Goal: Check status

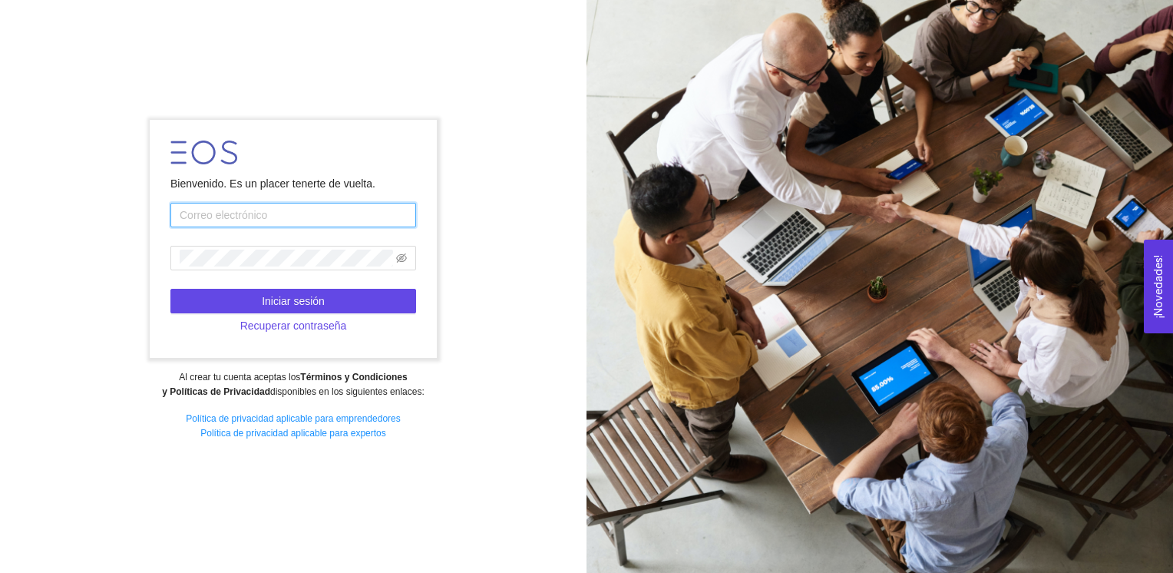
paste input "[EMAIL_ADDRESS][DOMAIN_NAME]"
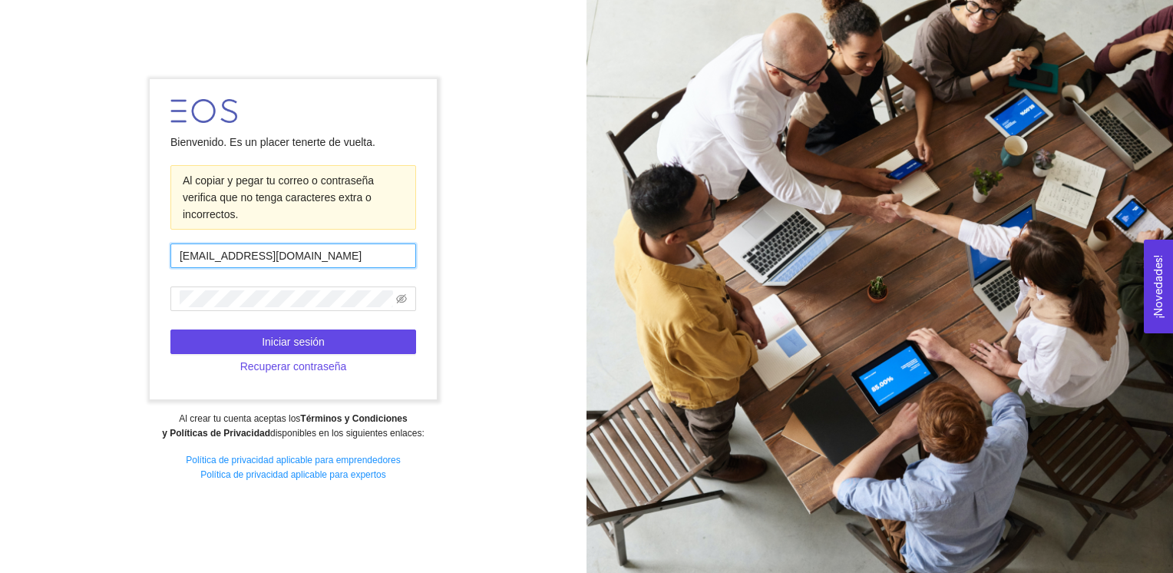
type input "[EMAIL_ADDRESS][DOMAIN_NAME]"
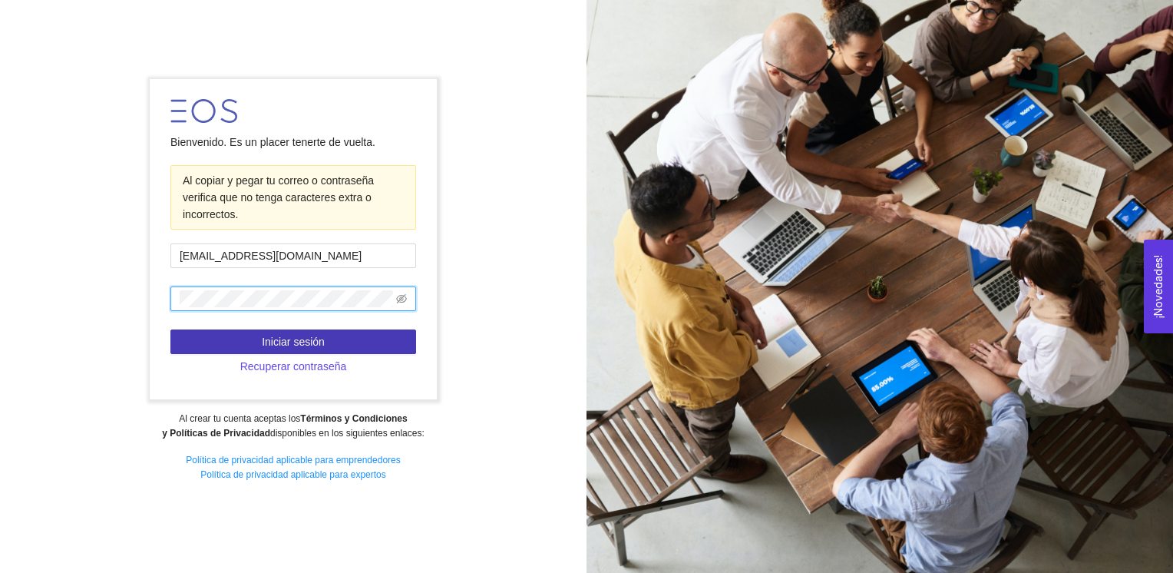
click at [316, 344] on span "Iniciar sesión" at bounding box center [293, 341] width 63 height 17
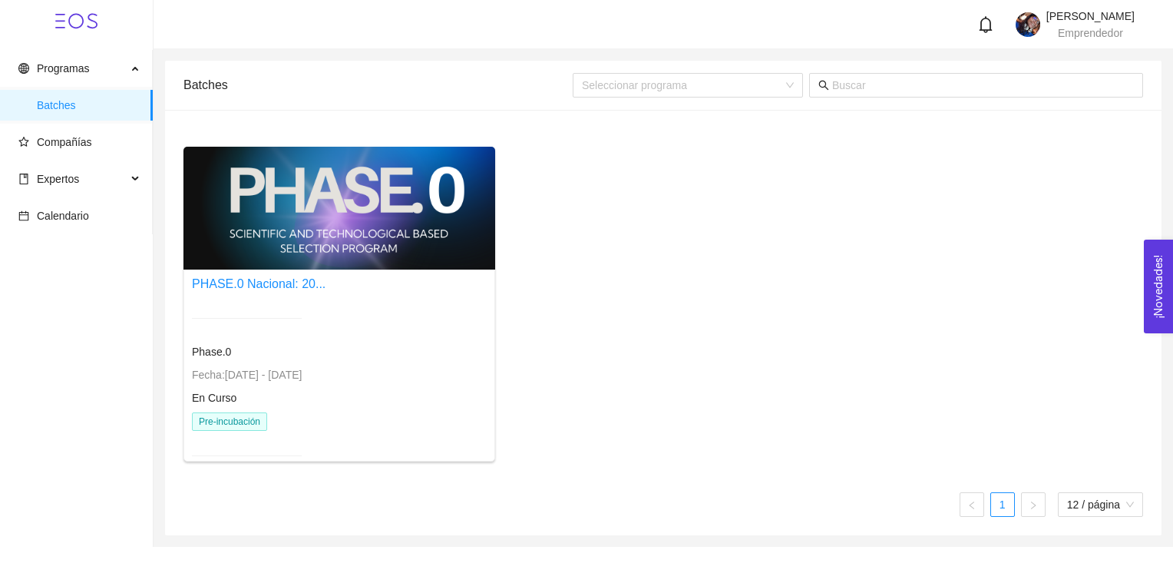
click at [302, 339] on div "Phase.0 Fecha: [DATE] - [DATE] En Curso Pre-incubación" at bounding box center [247, 386] width 110 height 175
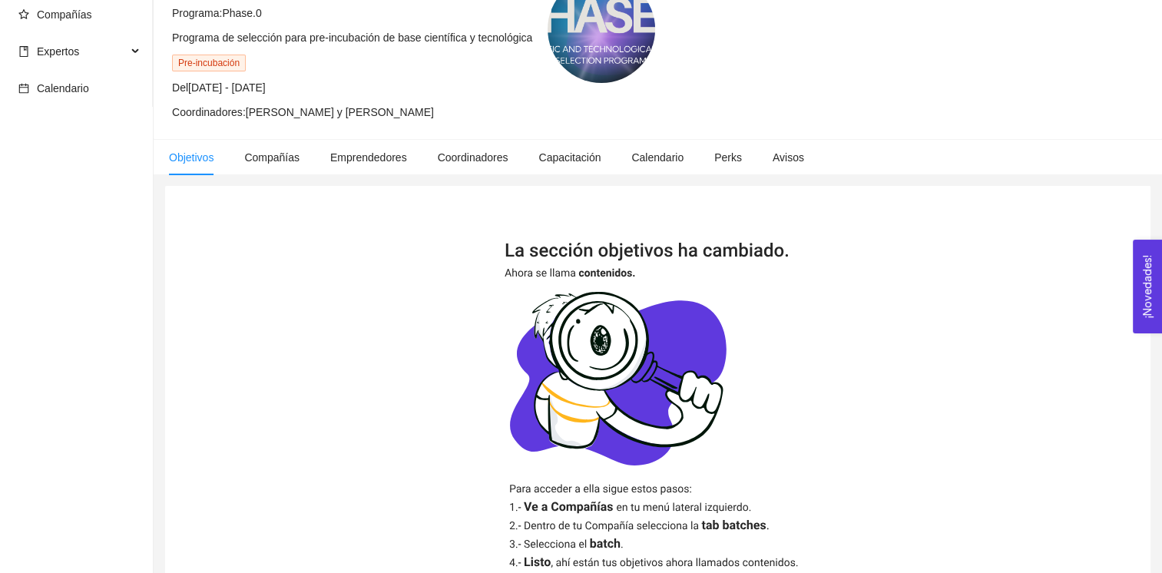
scroll to position [103, 0]
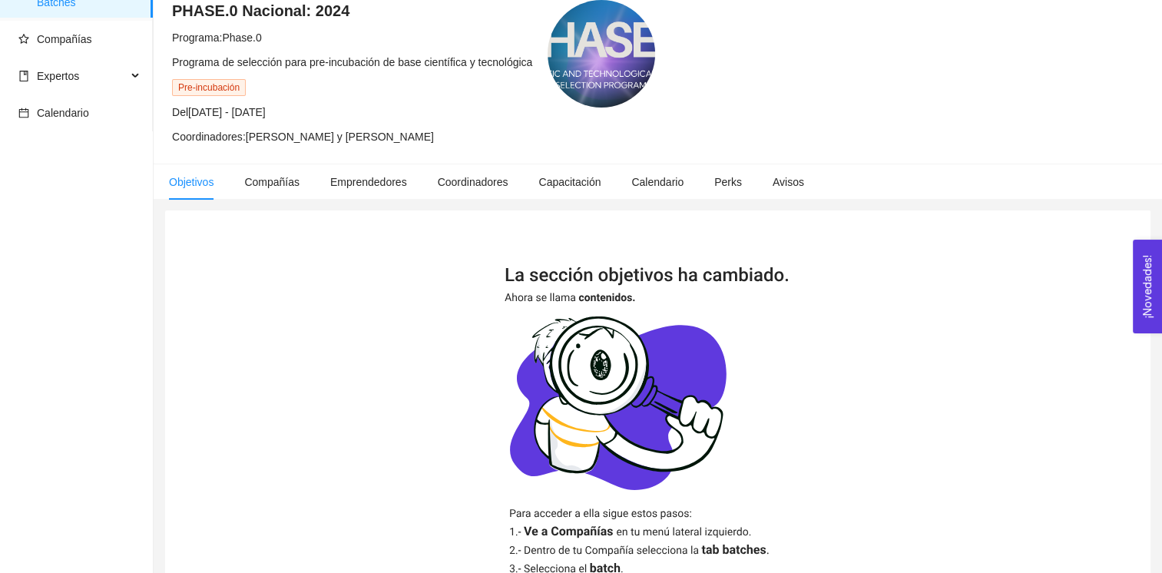
click at [562, 63] on div at bounding box center [600, 53] width 107 height 107
